Goal: Task Accomplishment & Management: Manage account settings

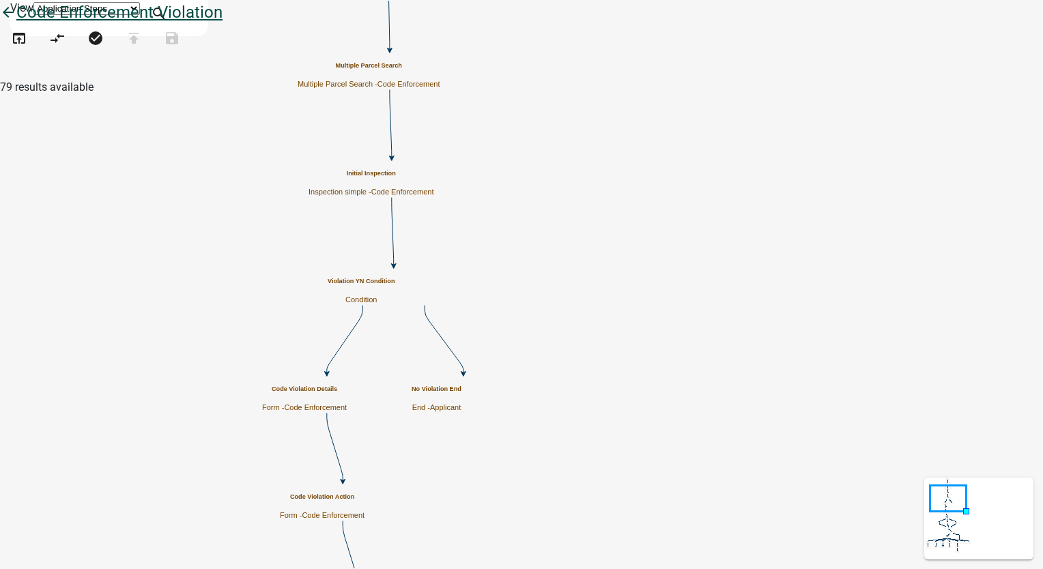
click at [16, 23] on icon "arrow_back" at bounding box center [8, 13] width 16 height 19
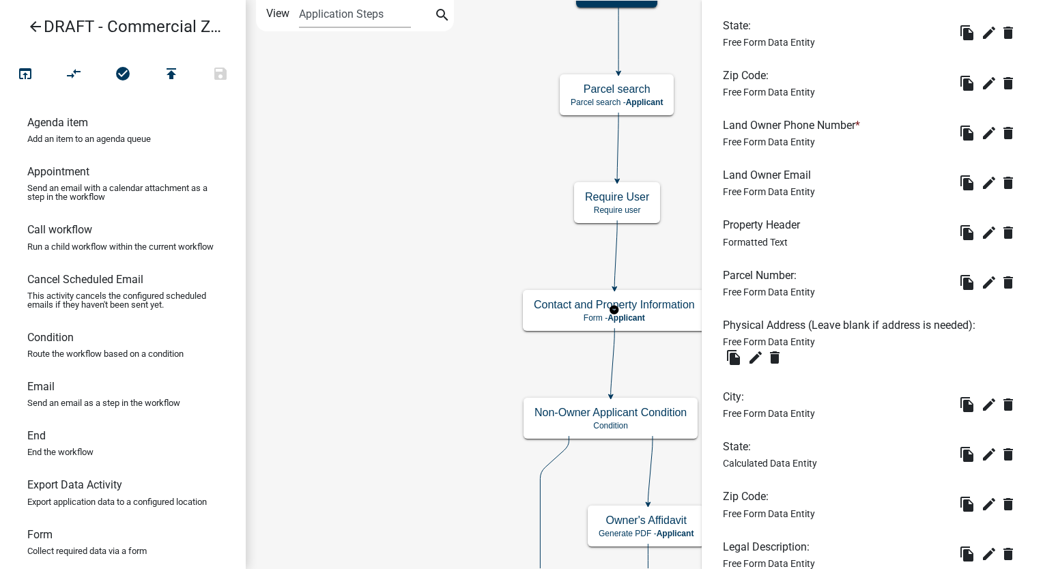
scroll to position [967, 0]
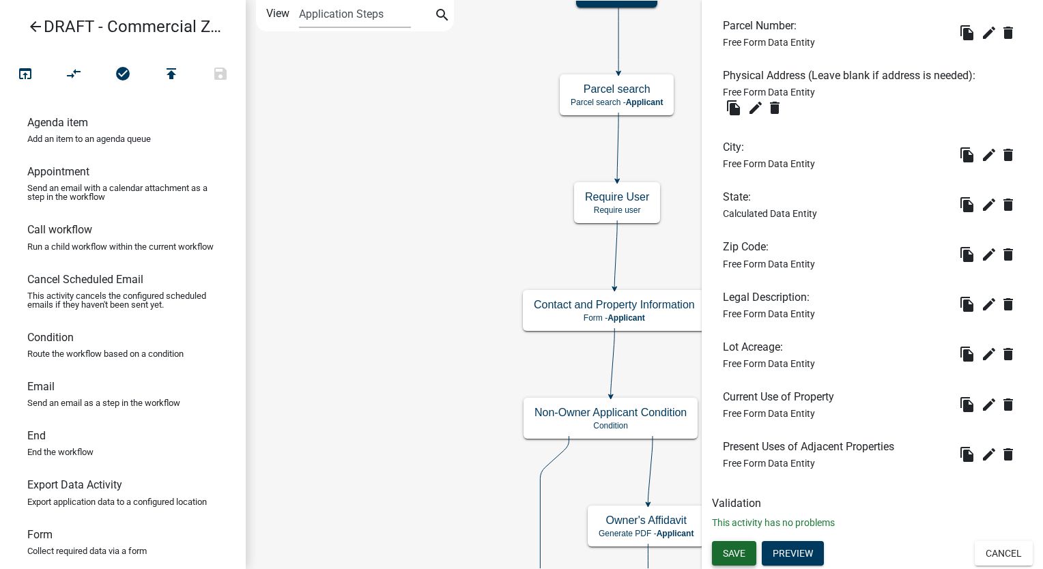
click at [740, 560] on button "Save" at bounding box center [734, 553] width 44 height 25
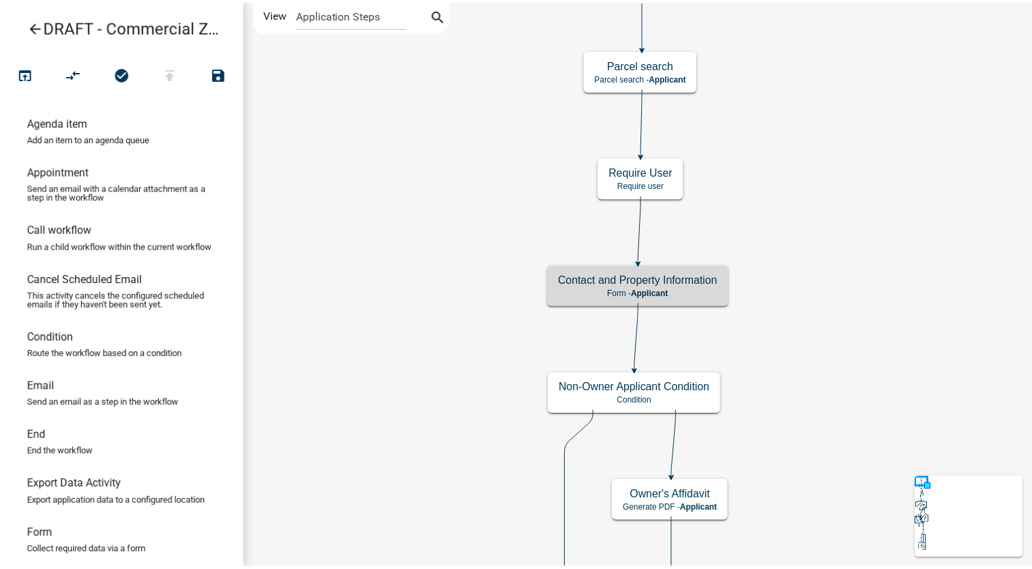
scroll to position [0, 0]
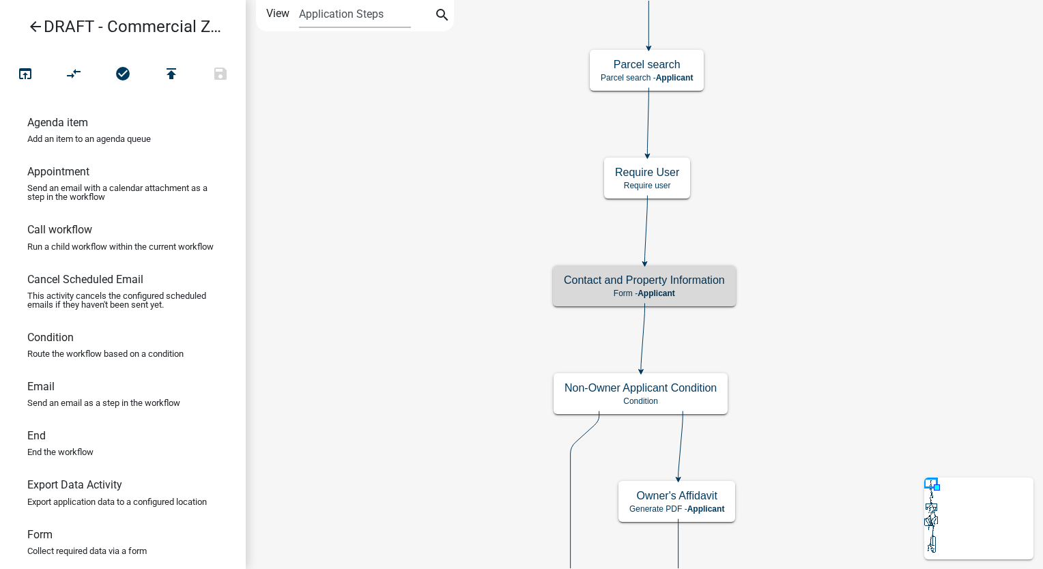
click at [35, 25] on icon "arrow_back" at bounding box center [35, 27] width 16 height 19
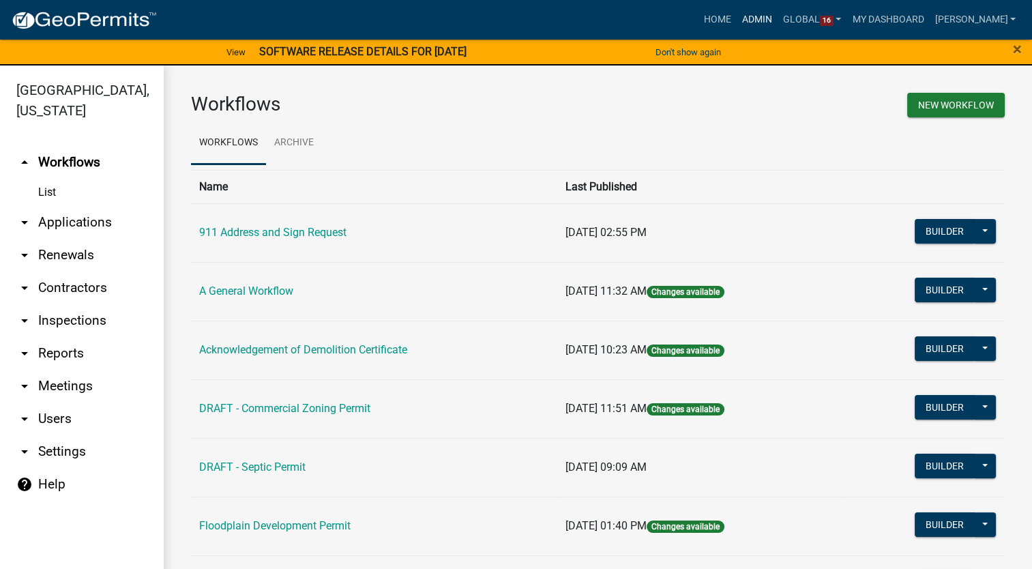
click at [767, 17] on link "Admin" at bounding box center [757, 20] width 41 height 26
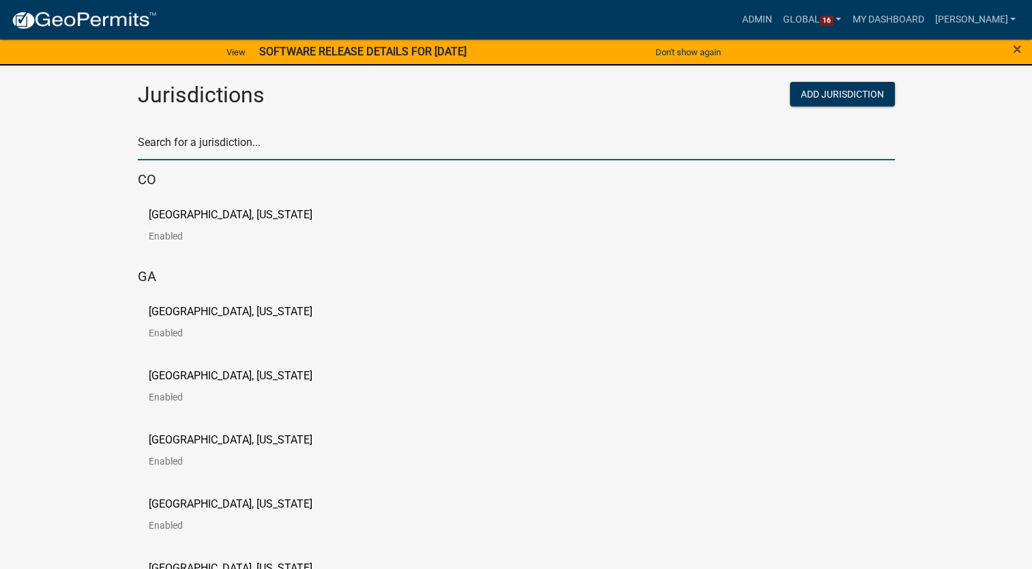
click at [222, 149] on input "text" at bounding box center [516, 146] width 757 height 28
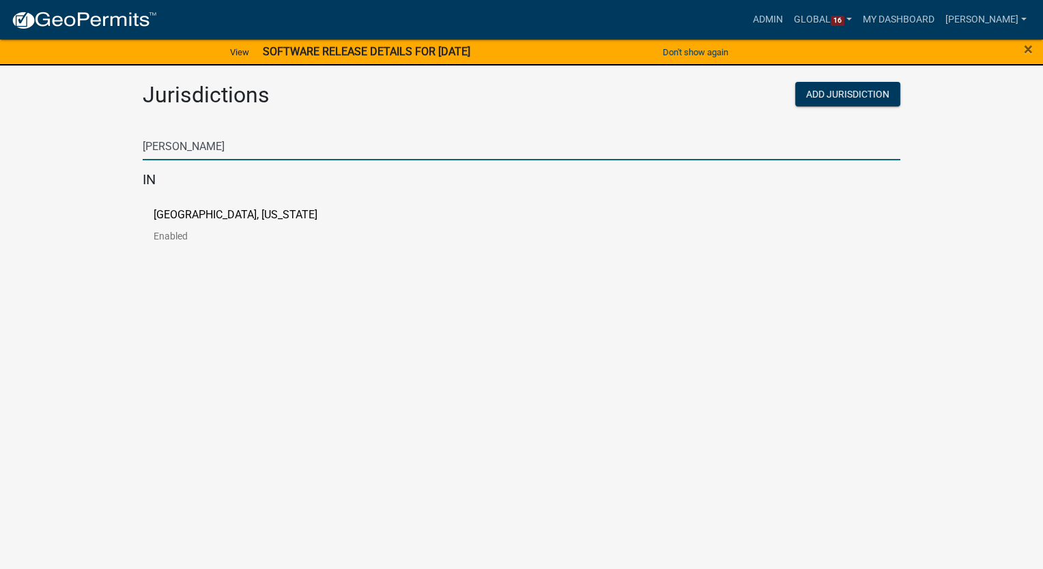
type input "morgan"
click at [214, 214] on p "Morgan County, Indiana" at bounding box center [236, 214] width 164 height 11
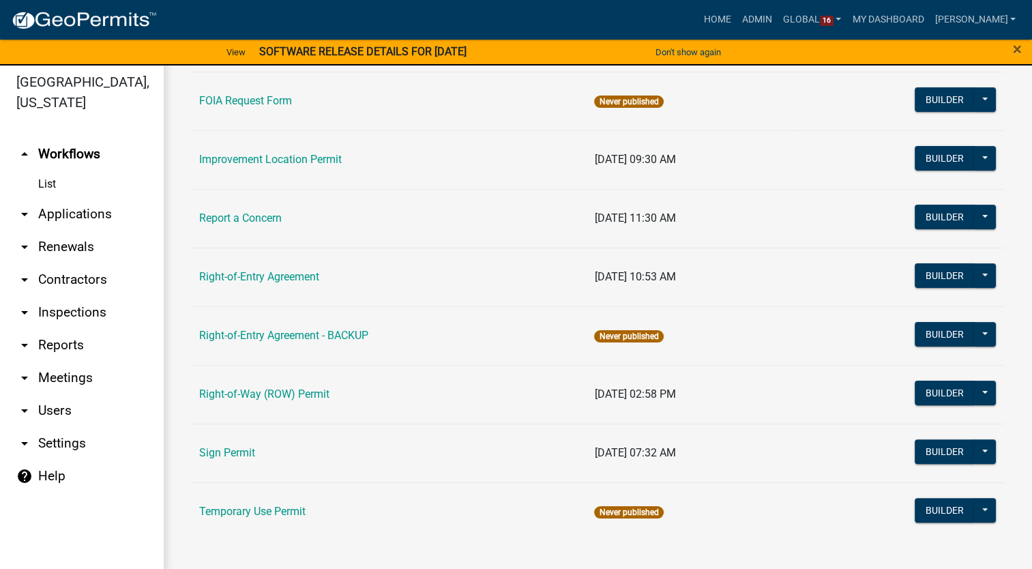
scroll to position [16, 0]
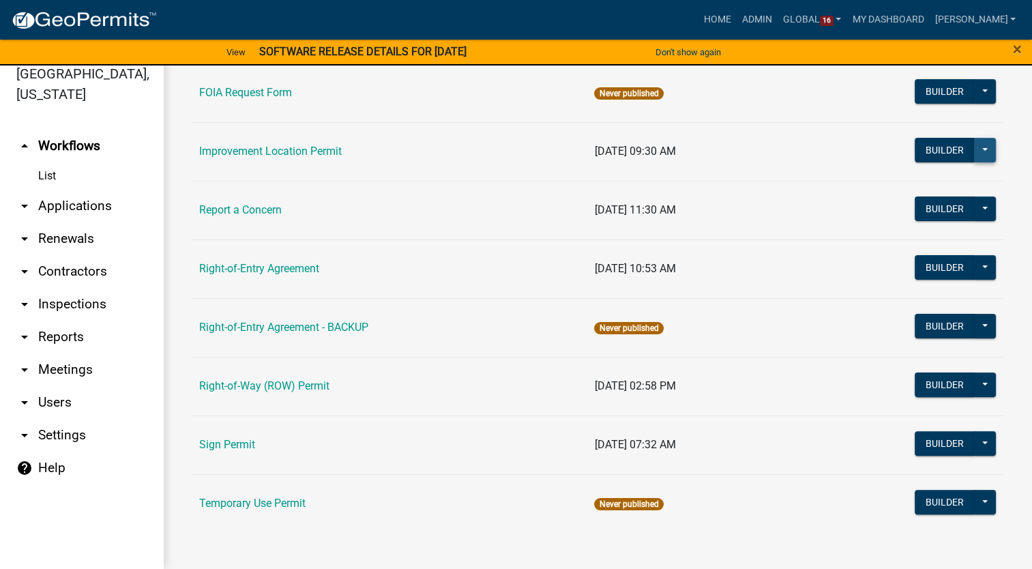
click at [983, 147] on button at bounding box center [985, 150] width 22 height 25
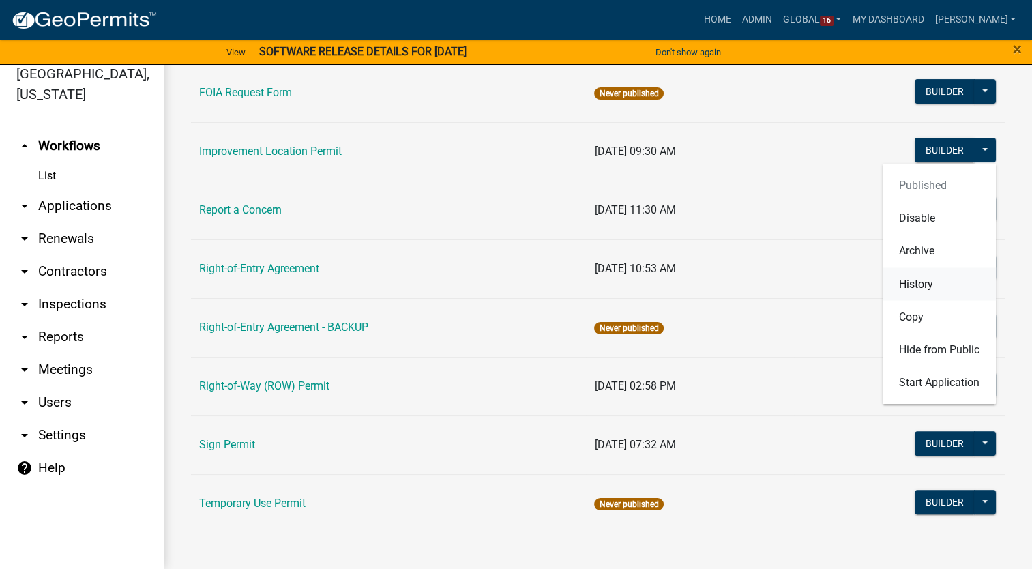
click at [910, 284] on button "History" at bounding box center [939, 283] width 113 height 33
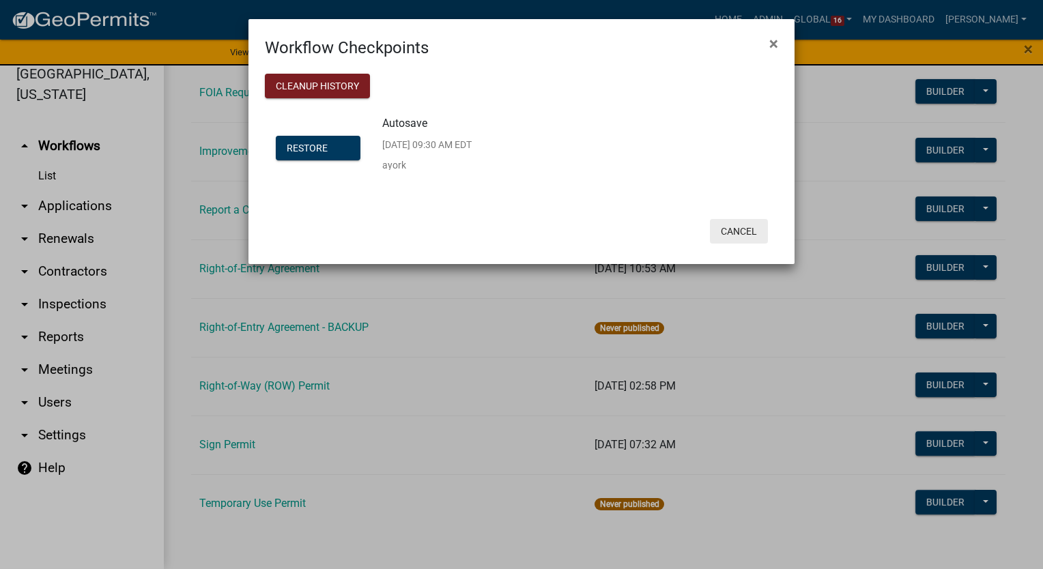
click at [744, 231] on button "Cancel" at bounding box center [739, 231] width 58 height 25
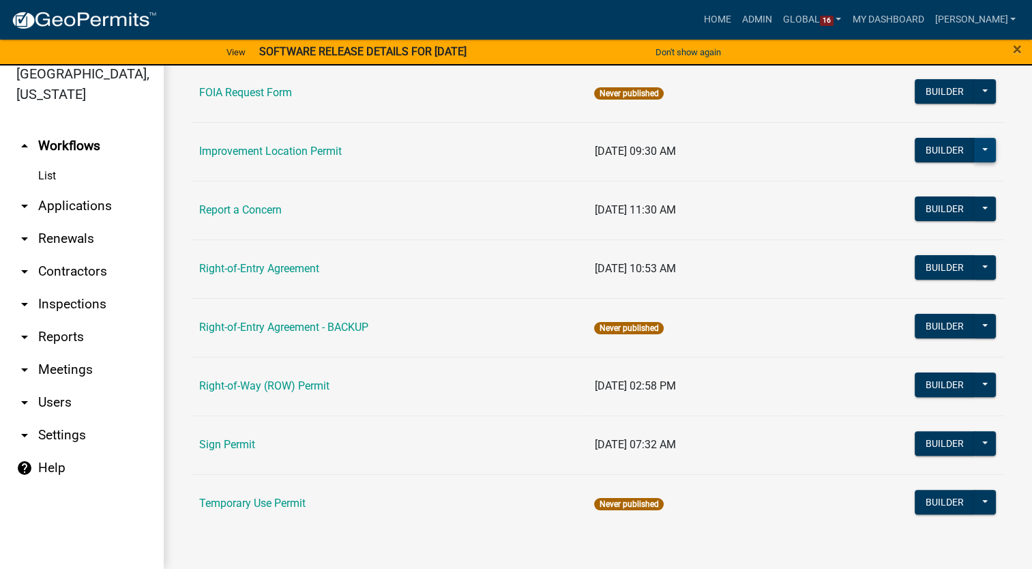
click at [976, 149] on button at bounding box center [985, 150] width 22 height 25
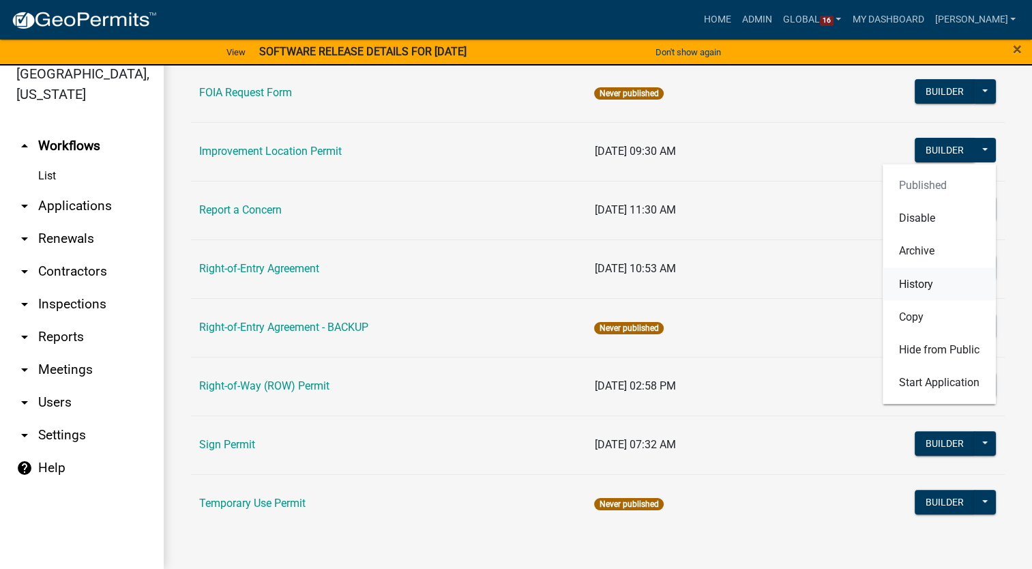
click at [925, 280] on button "History" at bounding box center [939, 283] width 113 height 33
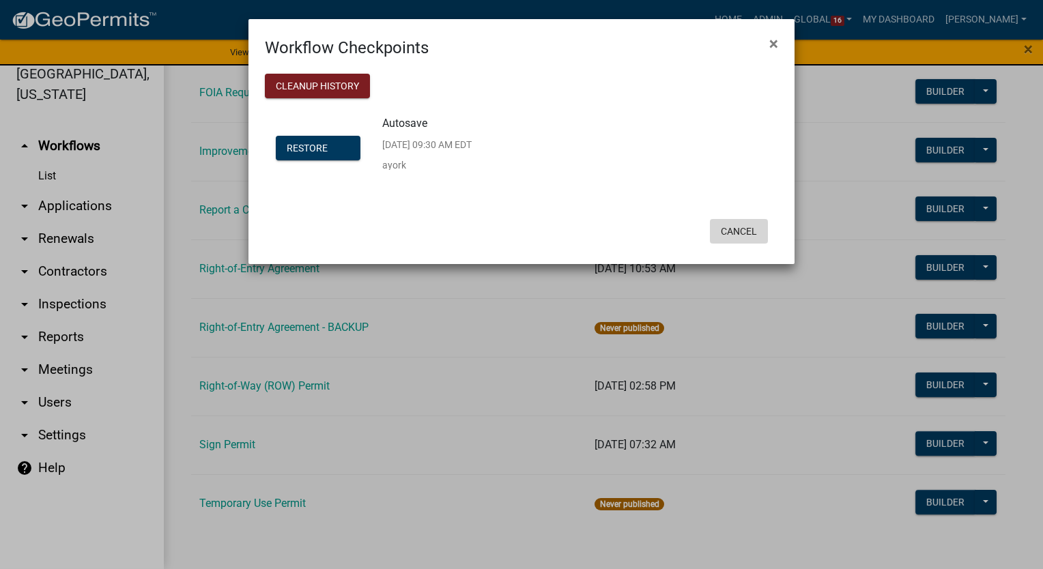
click at [725, 228] on button "Cancel" at bounding box center [739, 231] width 58 height 25
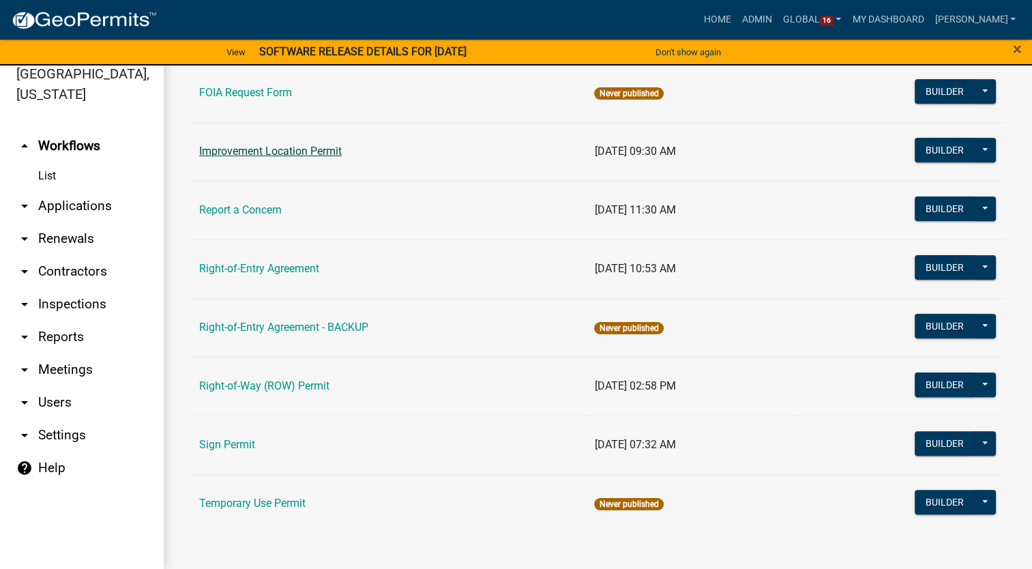
click at [284, 156] on link "Improvement Location Permit" at bounding box center [270, 151] width 143 height 13
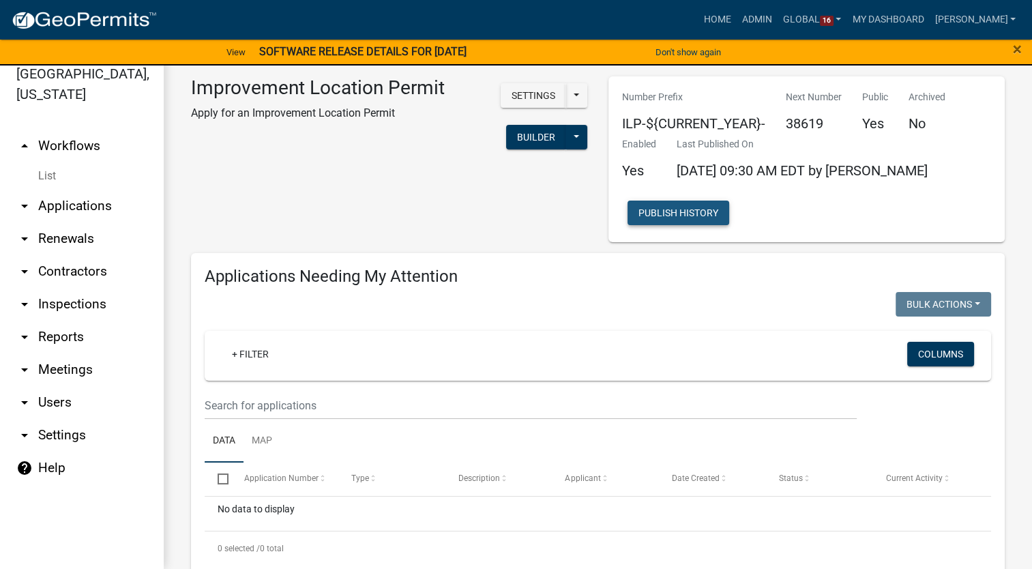
click at [655, 204] on button "Publish History" at bounding box center [679, 213] width 102 height 25
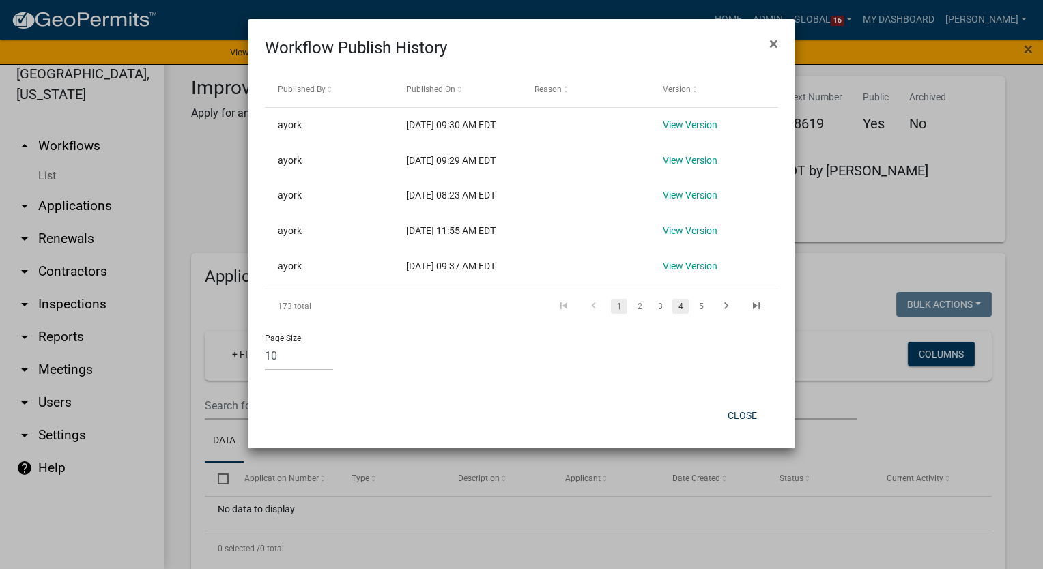
click at [680, 314] on link "4" at bounding box center [680, 306] width 16 height 15
click at [663, 314] on link "4" at bounding box center [660, 306] width 16 height 15
click at [738, 428] on button "Close" at bounding box center [742, 415] width 51 height 25
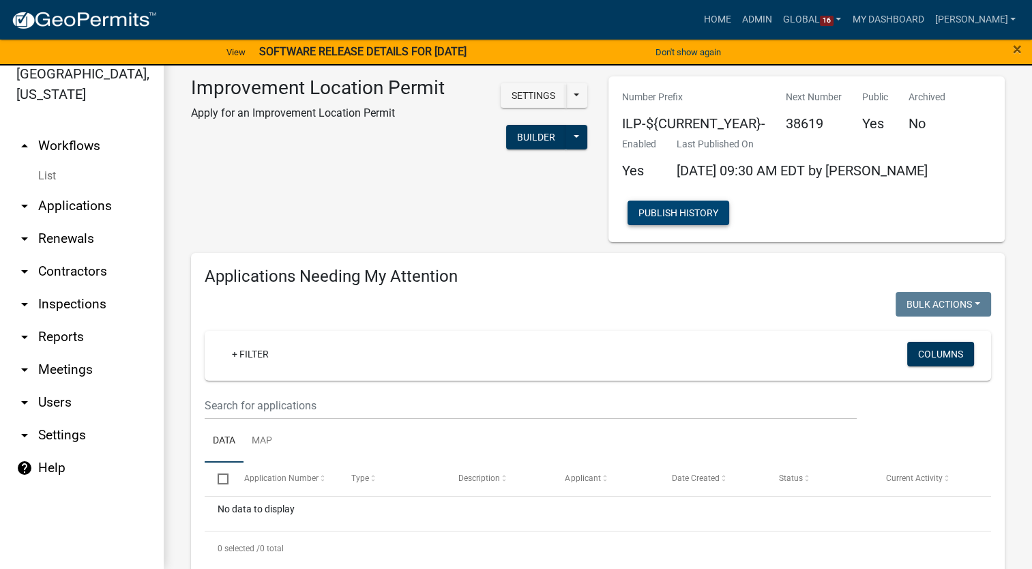
click at [701, 216] on button "Publish History" at bounding box center [679, 213] width 102 height 25
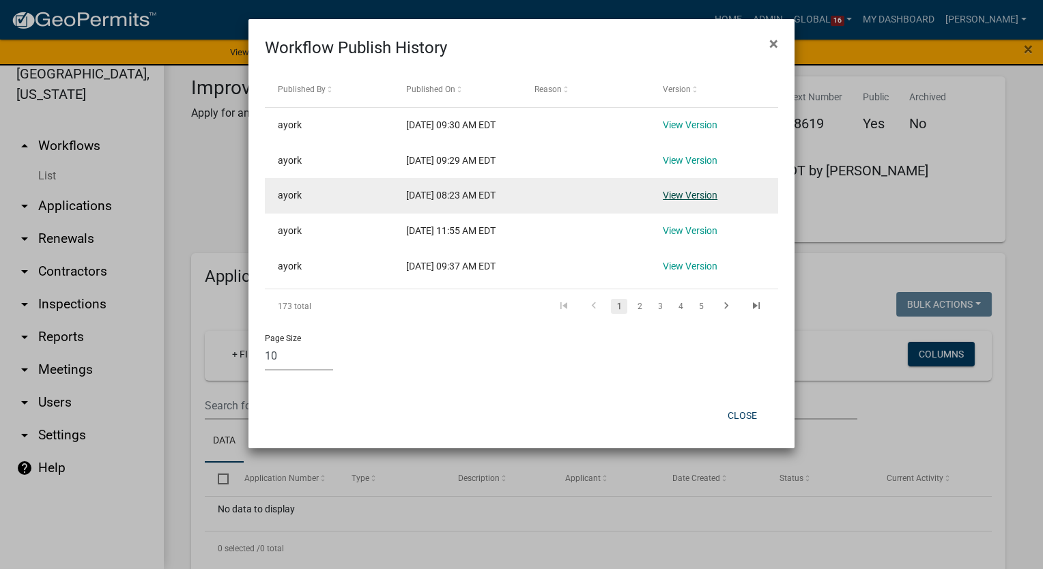
click at [666, 201] on link "View Version" at bounding box center [690, 195] width 55 height 11
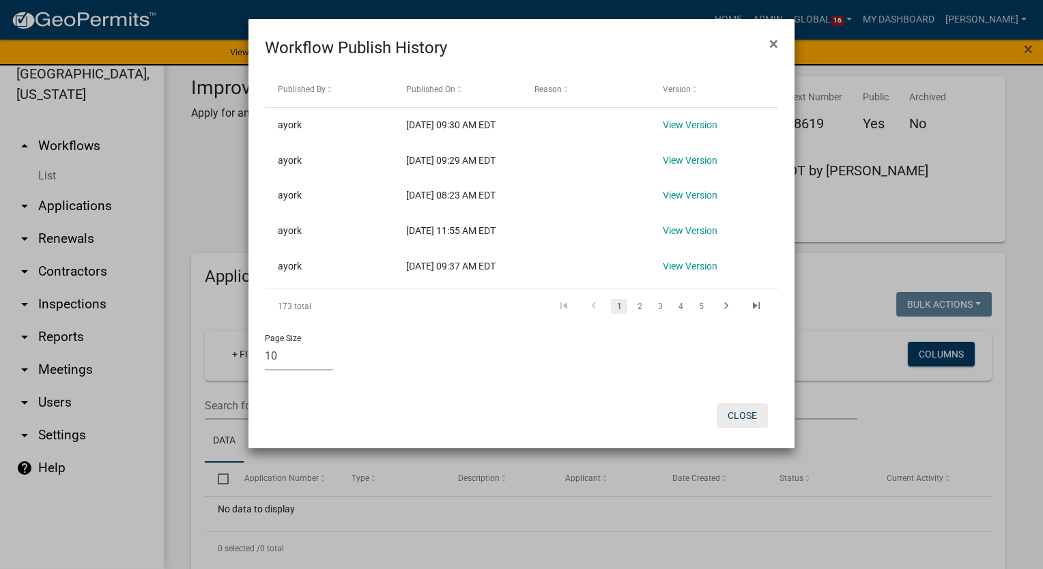
click at [756, 428] on button "Close" at bounding box center [742, 415] width 51 height 25
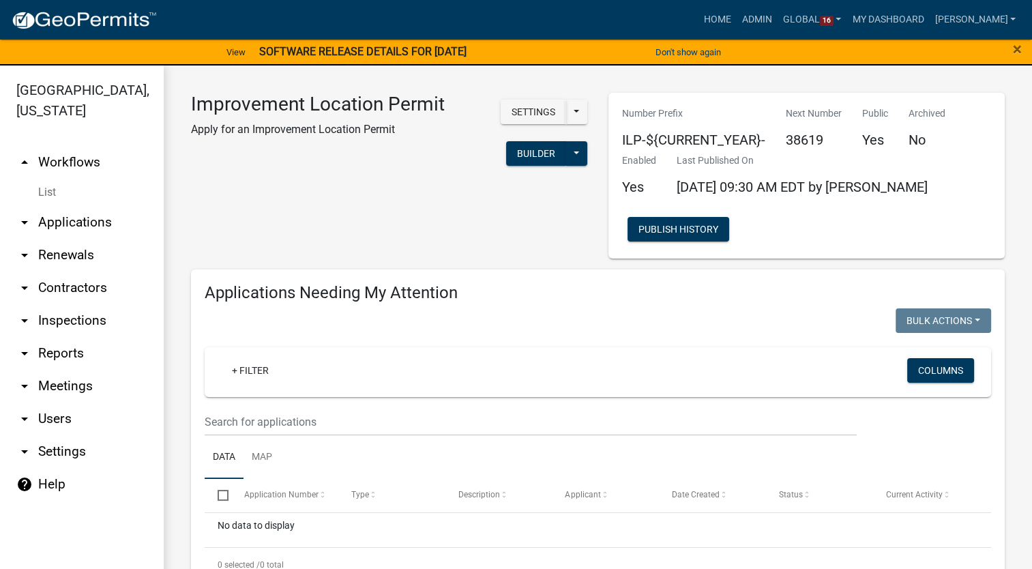
click at [61, 213] on link "arrow_drop_down Applications" at bounding box center [82, 222] width 164 height 33
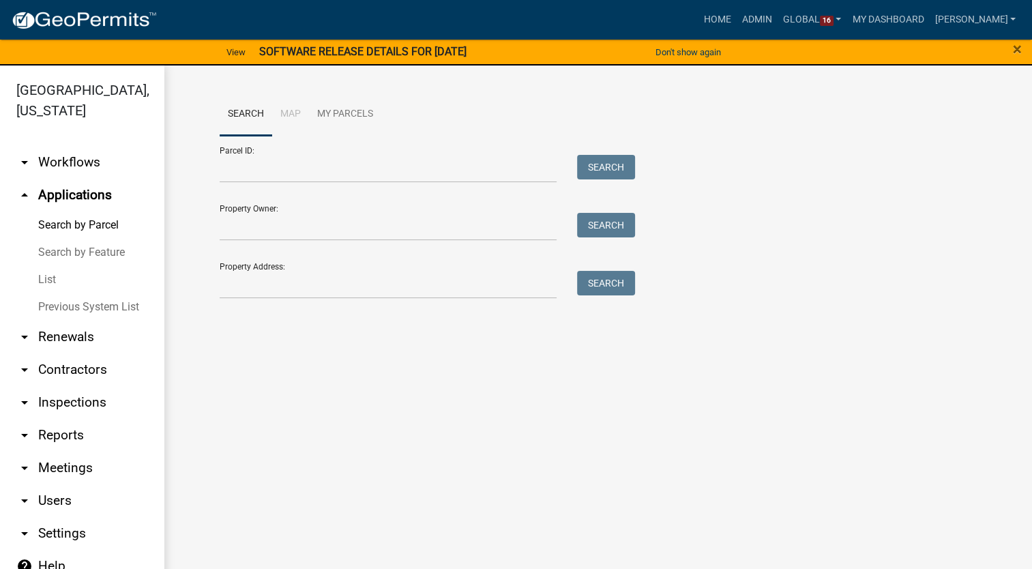
click at [50, 275] on link "List" at bounding box center [82, 279] width 164 height 27
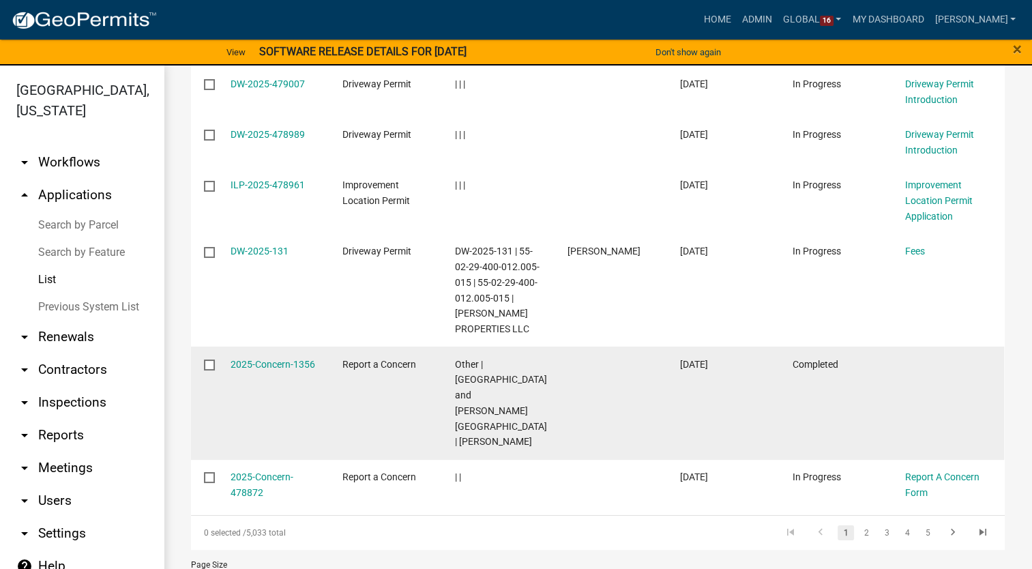
scroll to position [511, 0]
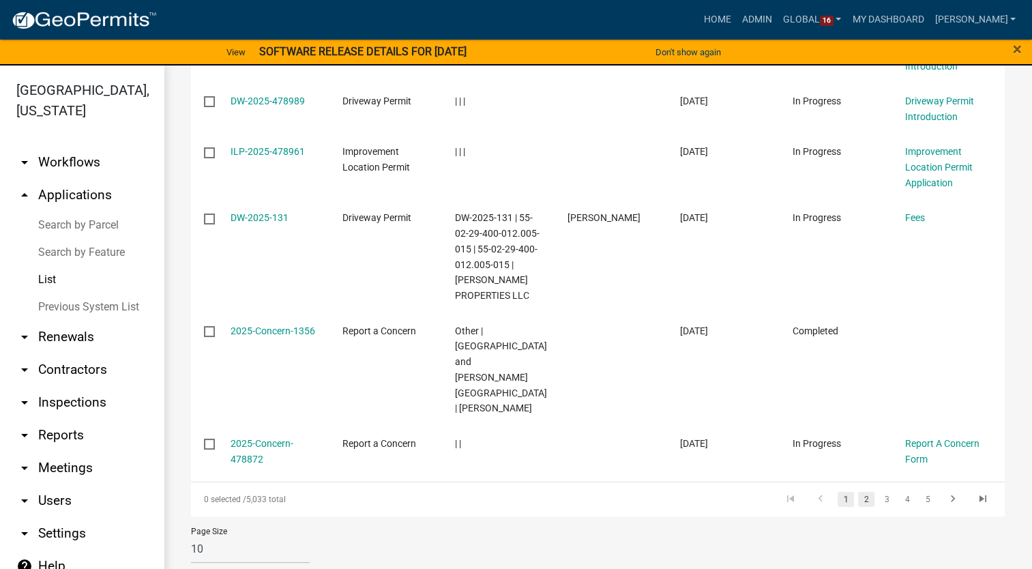
click at [860, 492] on link "2" at bounding box center [866, 499] width 16 height 15
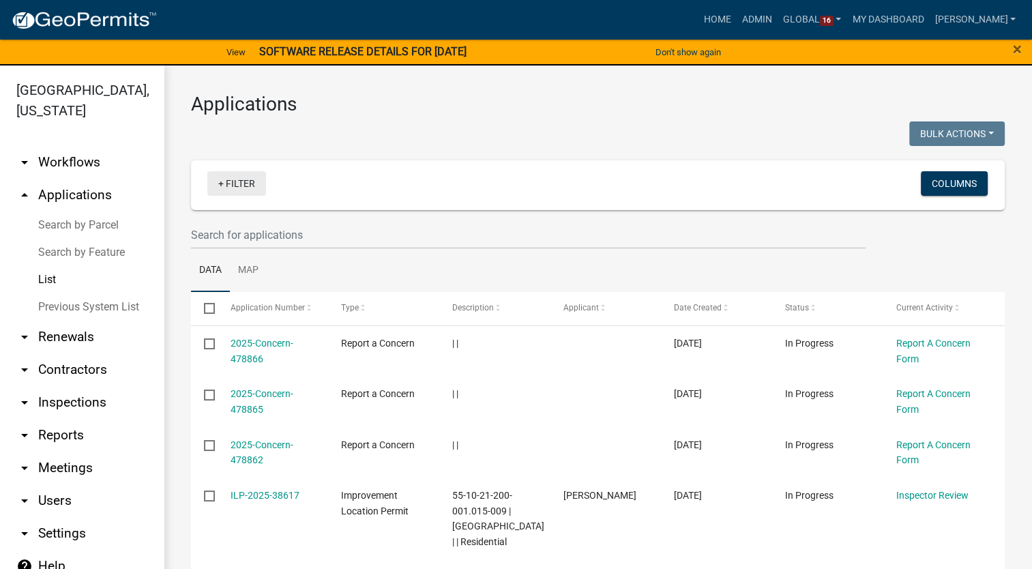
click at [229, 177] on link "+ Filter" at bounding box center [236, 183] width 59 height 25
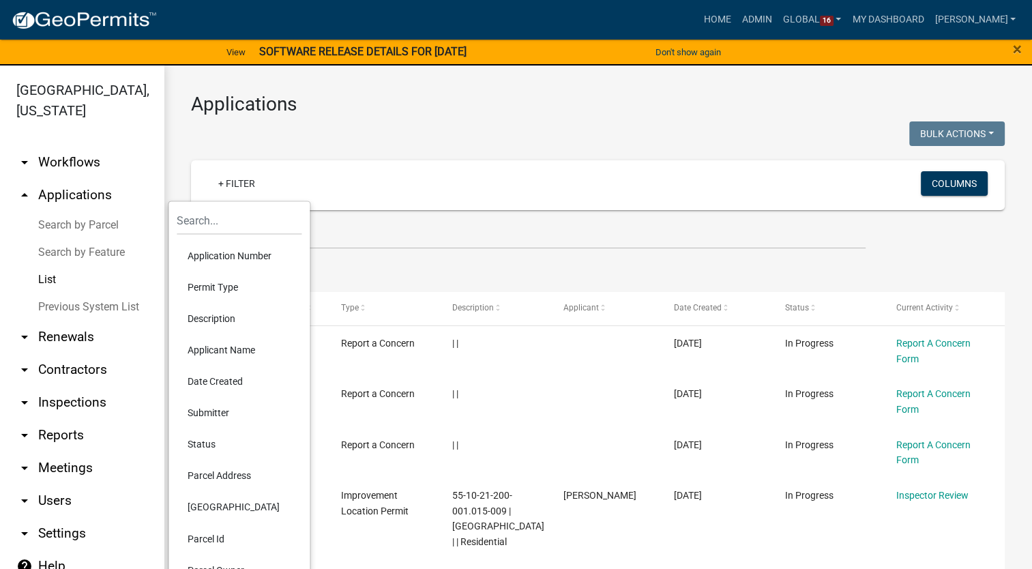
click at [204, 444] on li "Status" at bounding box center [239, 444] width 125 height 31
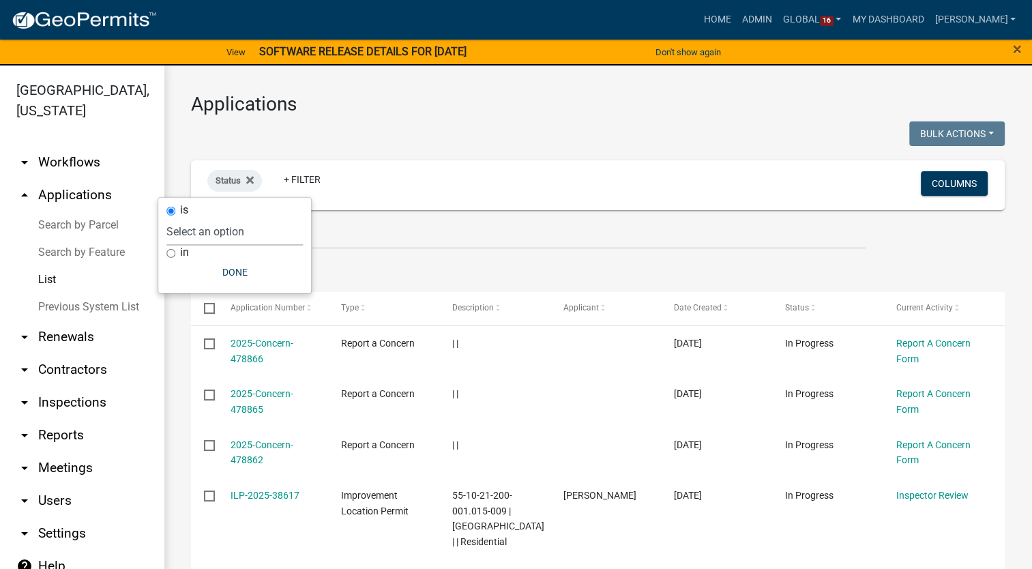
click at [235, 227] on select "Select an option Not Started In Progress Completed Expired Locked Withdrawn Voi…" at bounding box center [235, 232] width 136 height 28
select select "2"
click at [194, 218] on select "Select an option Not Started In Progress Completed Expired Locked Withdrawn Voi…" at bounding box center [235, 232] width 136 height 28
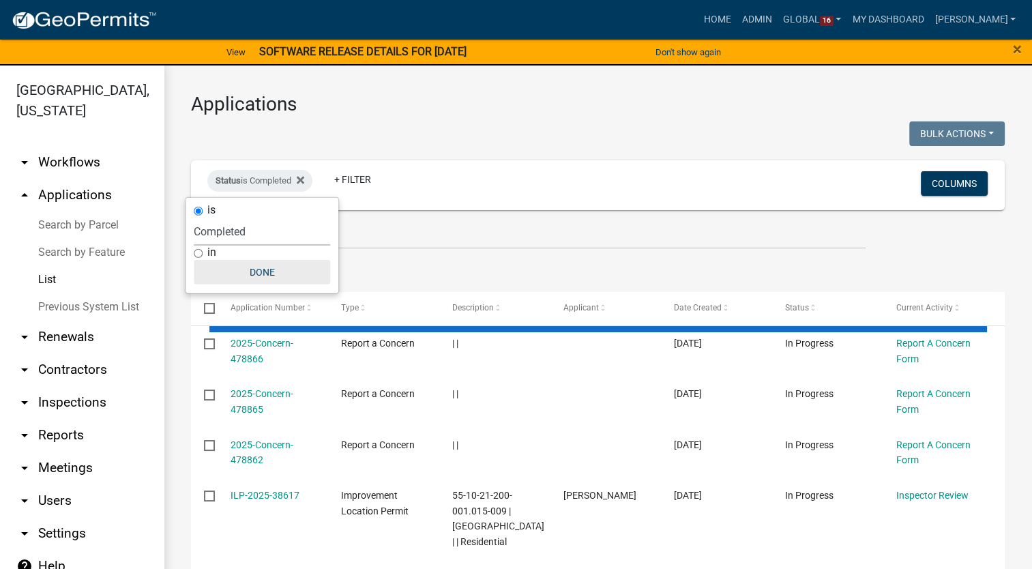
click at [279, 268] on button "Done" at bounding box center [262, 272] width 136 height 25
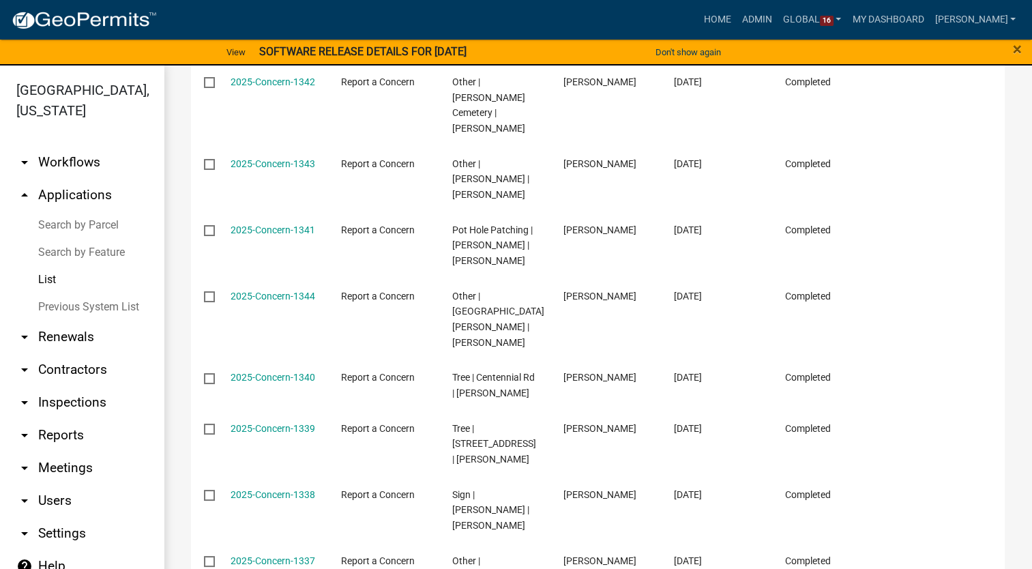
scroll to position [449, 0]
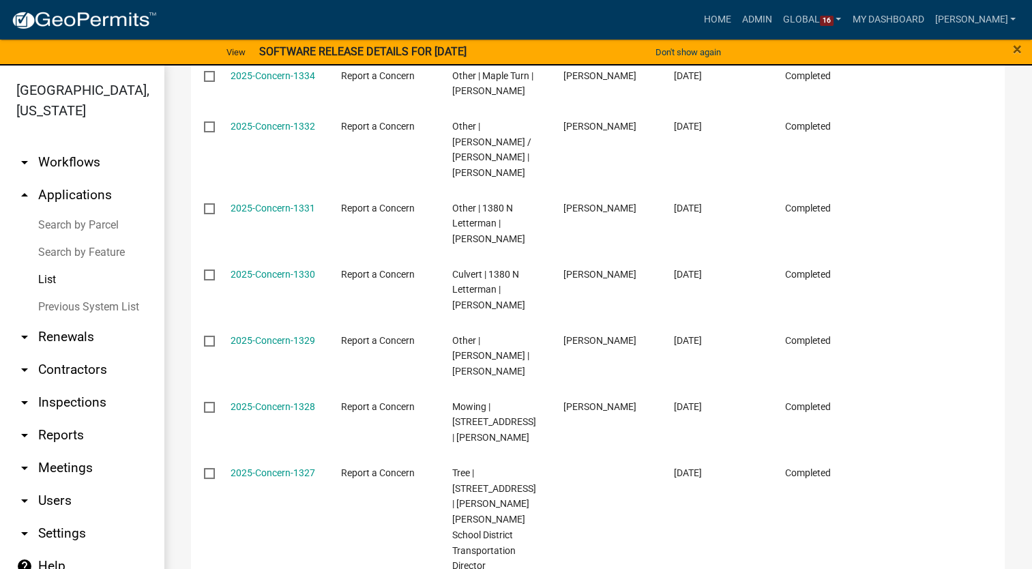
scroll to position [542, 0]
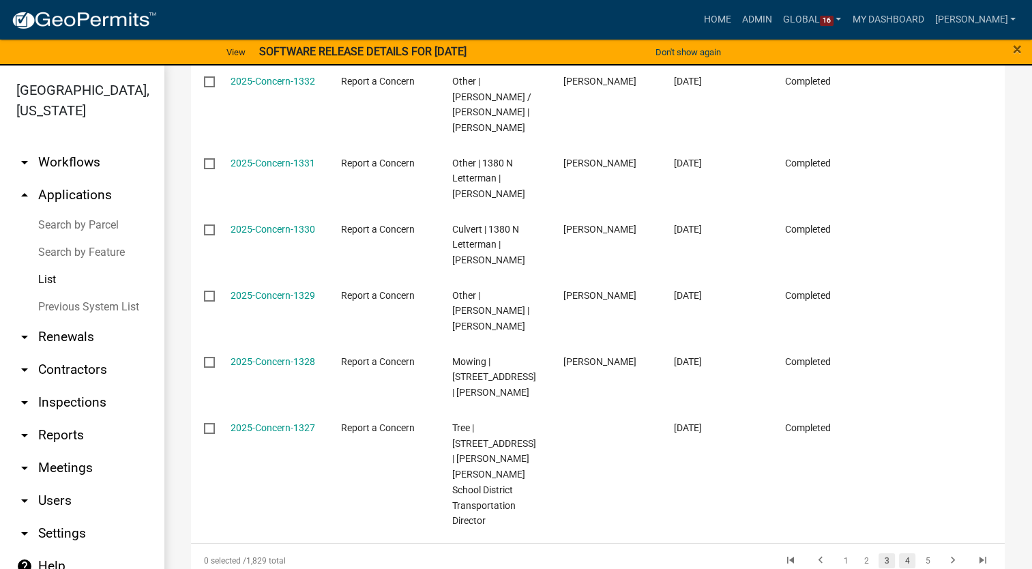
click at [901, 553] on link "4" at bounding box center [907, 560] width 16 height 15
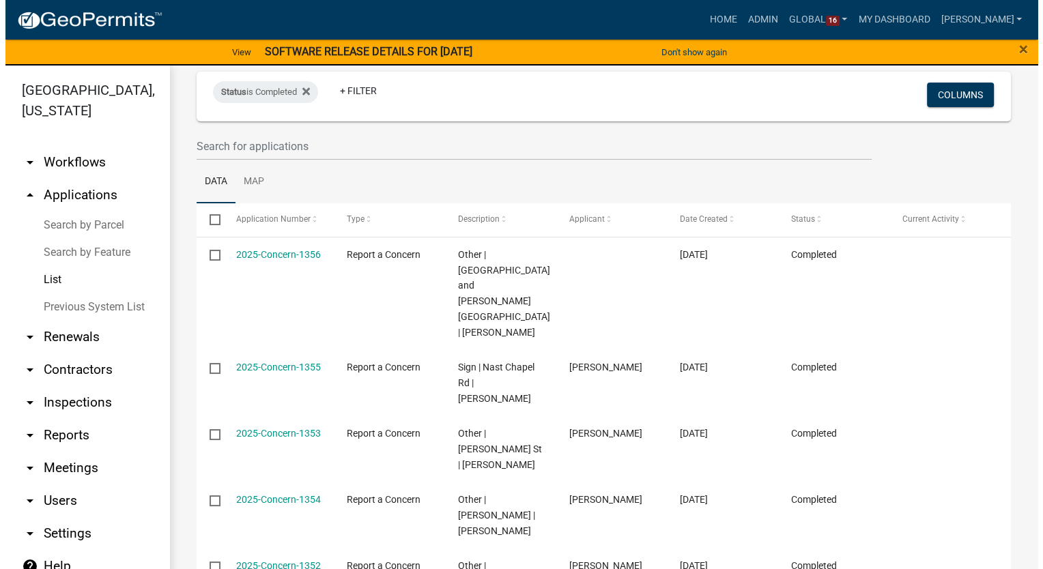
scroll to position [71, 0]
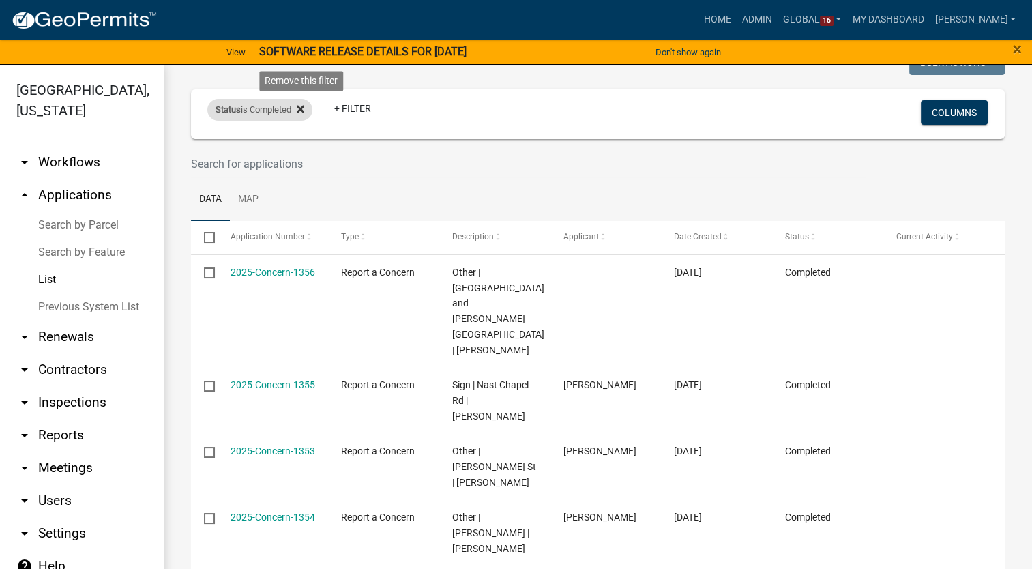
click at [302, 101] on fa-icon at bounding box center [297, 110] width 13 height 22
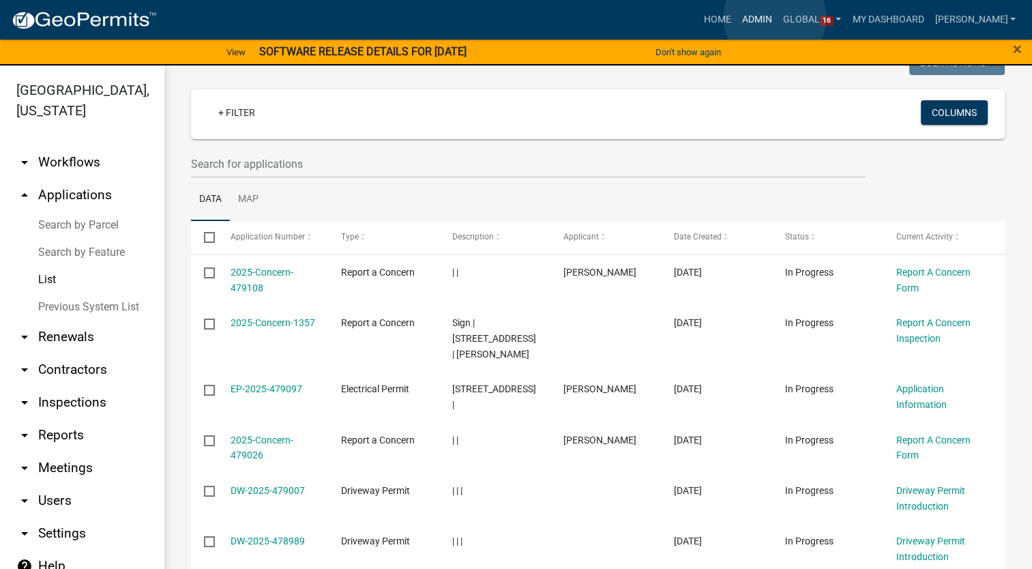
click at [775, 18] on link "Admin" at bounding box center [757, 20] width 41 height 26
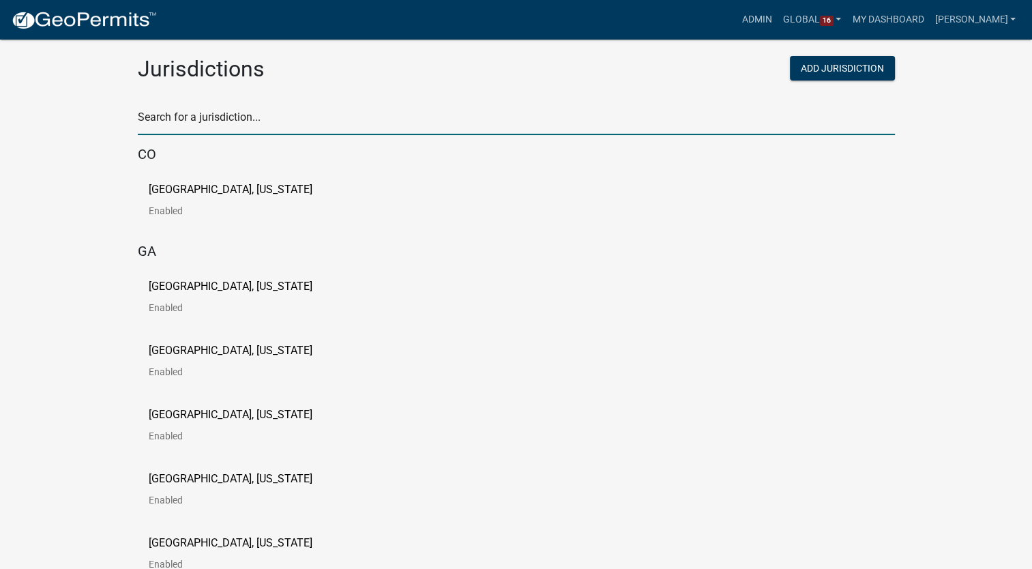
click at [182, 121] on input "text" at bounding box center [516, 121] width 757 height 28
type input "newton"
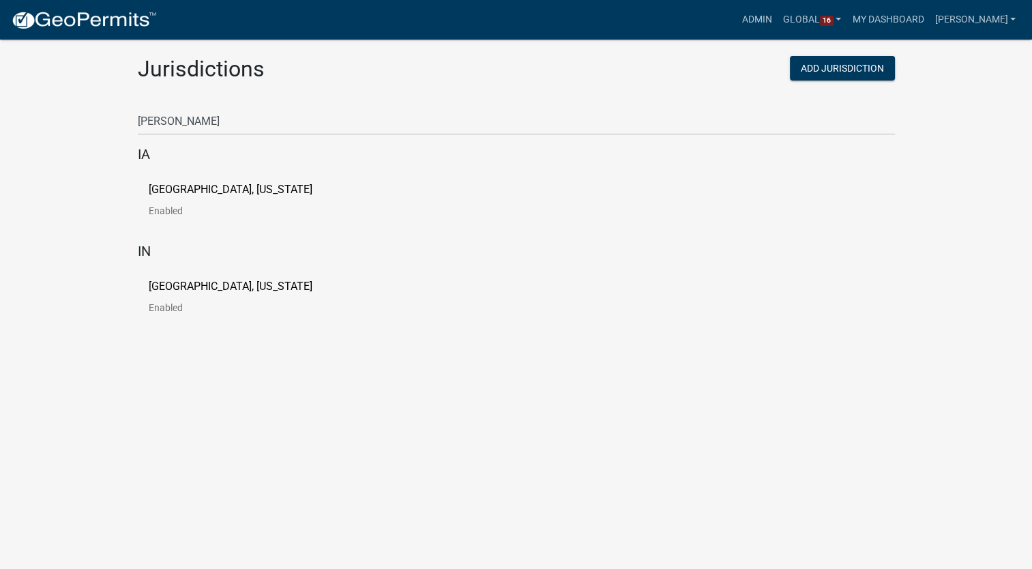
click at [182, 194] on p "City of Newton, Iowa" at bounding box center [231, 189] width 164 height 11
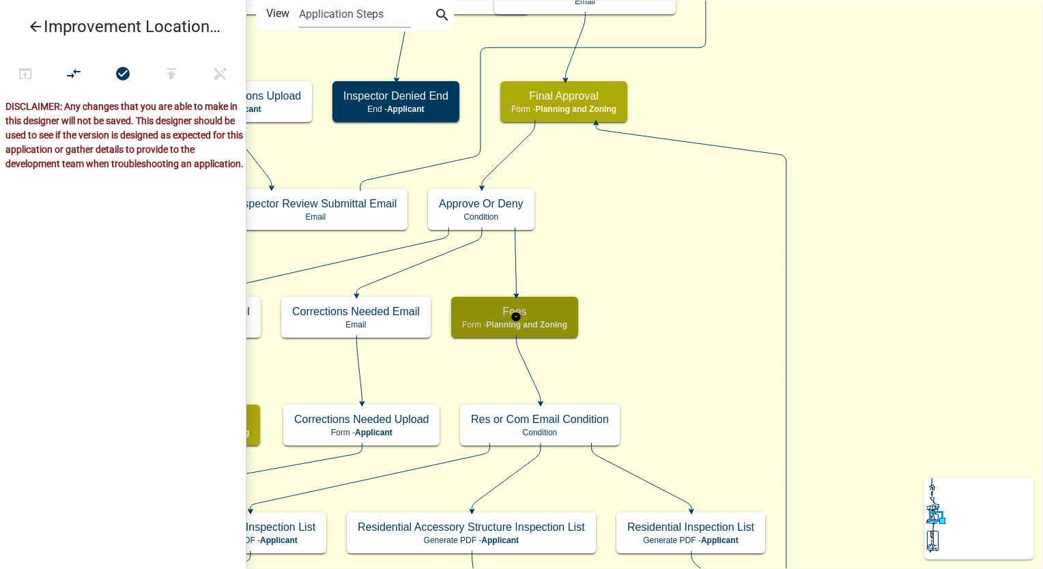
click at [572, 310] on div "Fees Form - Planning and Zoning" at bounding box center [514, 317] width 127 height 41
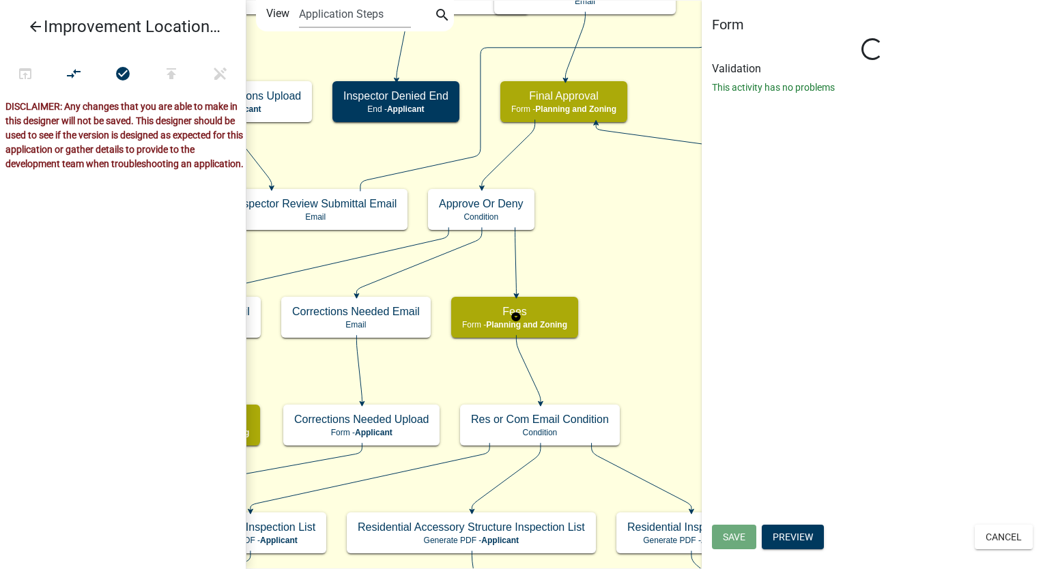
select select "7F002004-88EB-42E1-8B4E-CE48788E5DD9"
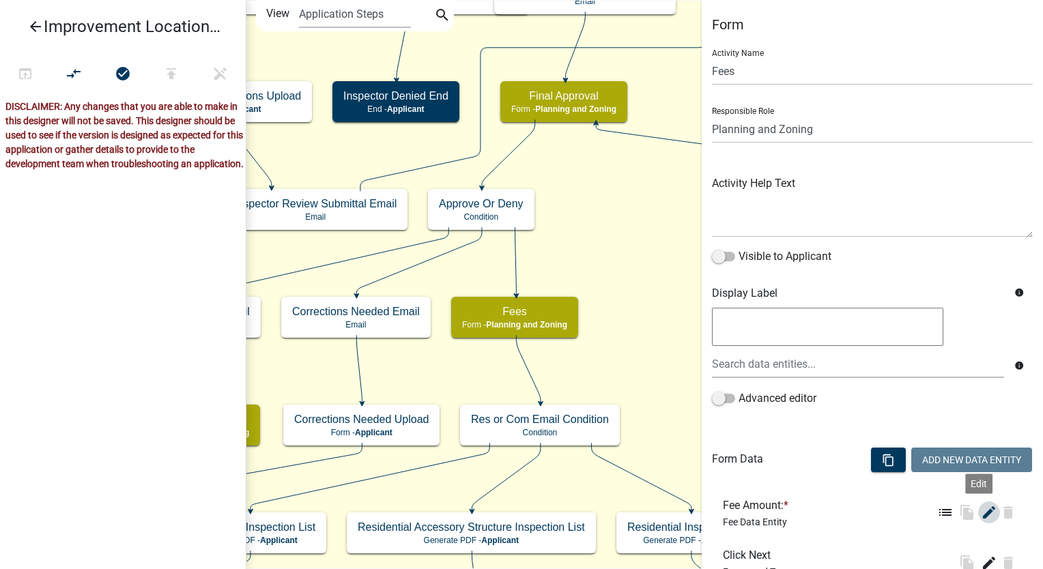
click at [981, 515] on icon "edit" at bounding box center [989, 512] width 16 height 16
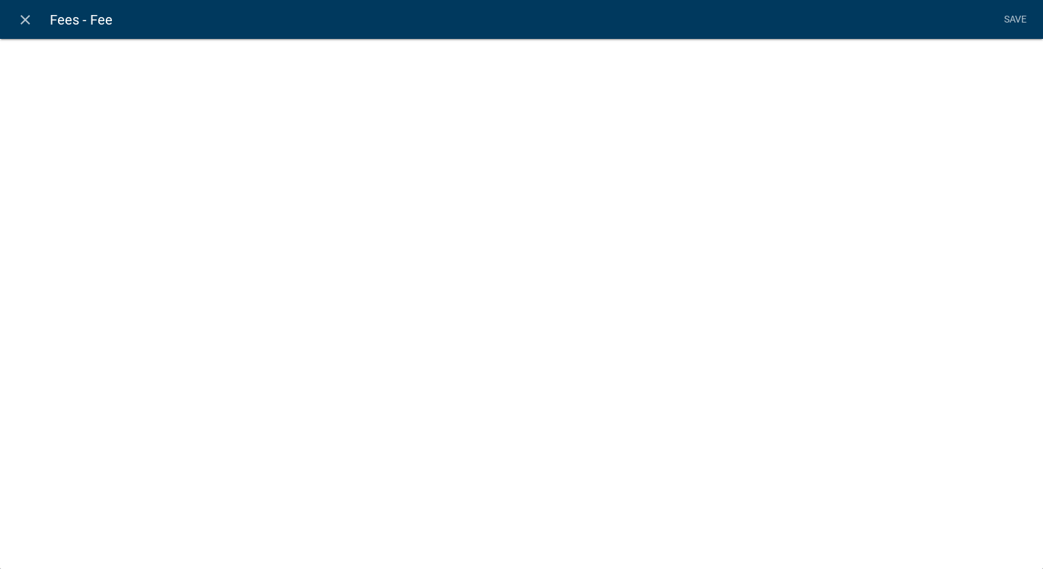
select select "fee"
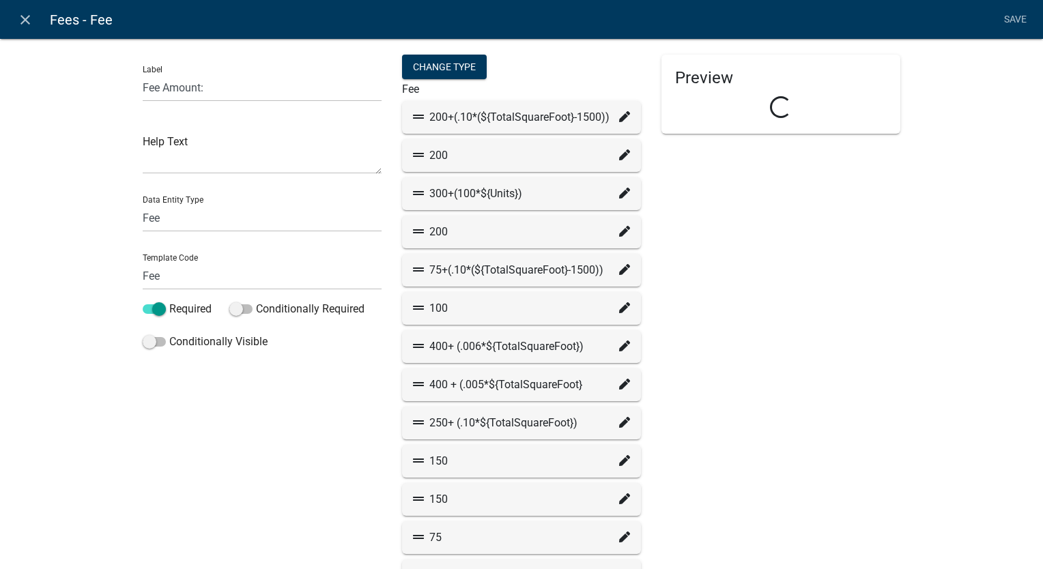
select select "779b50d9-82f2-4b07-bdac-9fa32b7d6861"
click at [19, 16] on icon "close" at bounding box center [25, 20] width 16 height 16
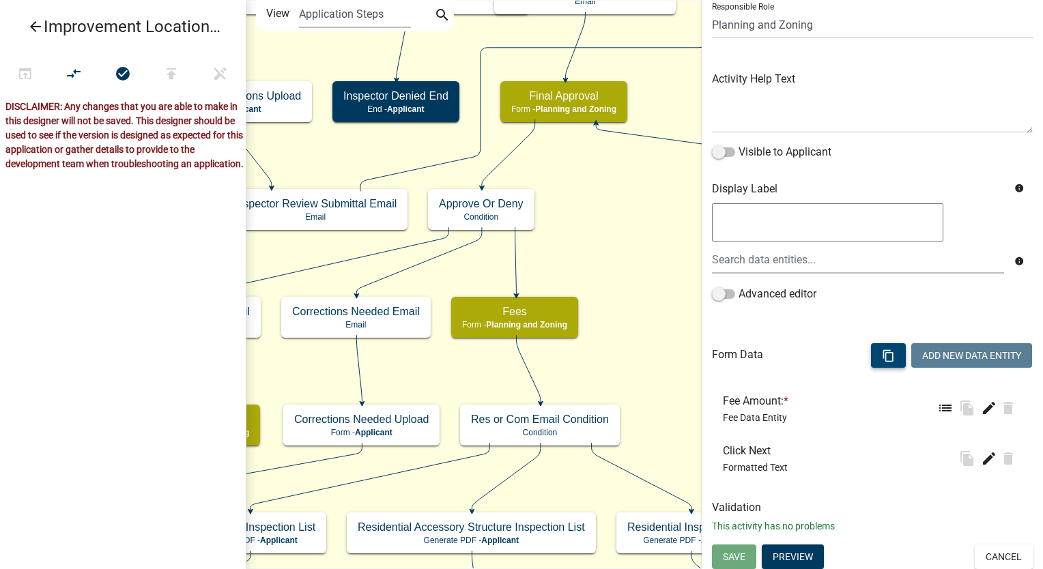
scroll to position [107, 0]
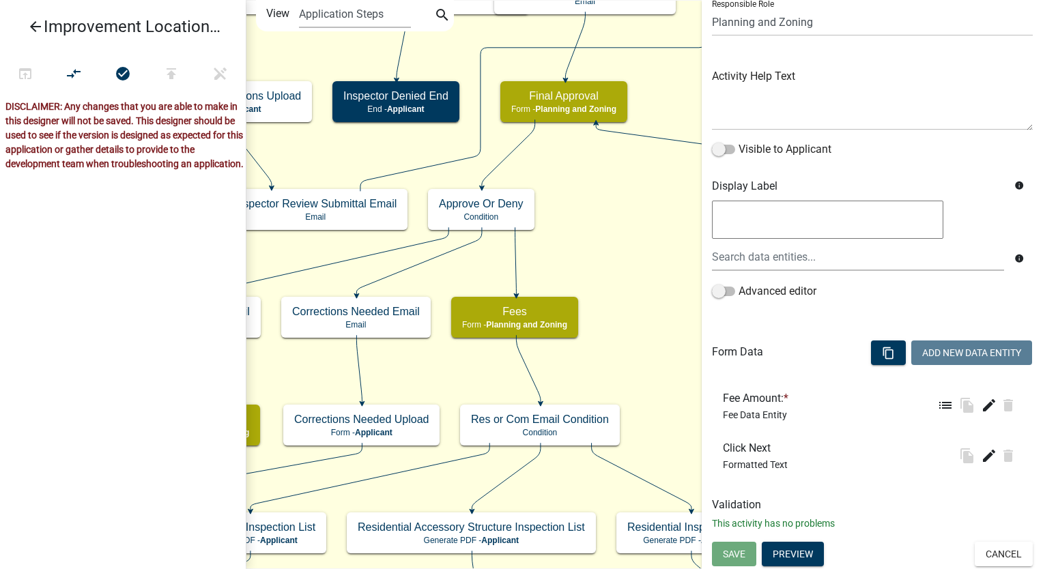
click at [1004, 566] on div "Save Preview Cancel" at bounding box center [871, 556] width 341 height 28
click at [995, 549] on button "Cancel" at bounding box center [1003, 554] width 58 height 25
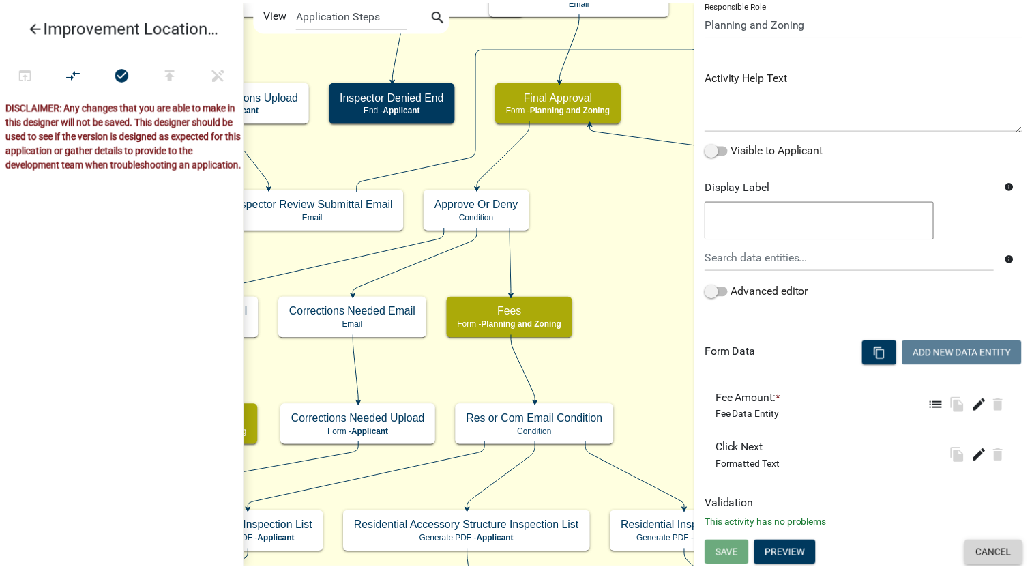
scroll to position [0, 0]
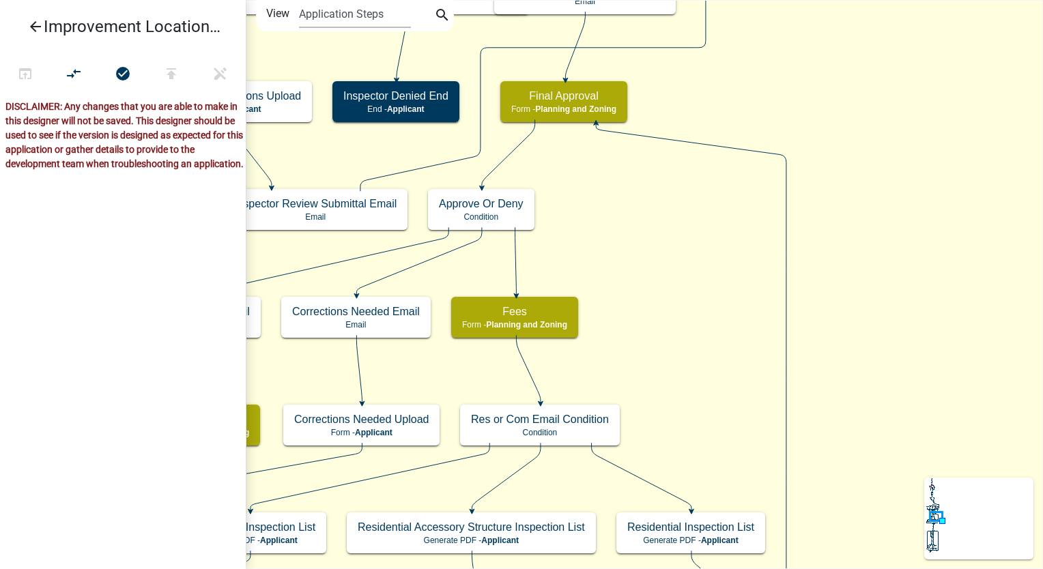
click at [33, 26] on icon "arrow_back" at bounding box center [35, 27] width 16 height 19
